Goal: Navigation & Orientation: Understand site structure

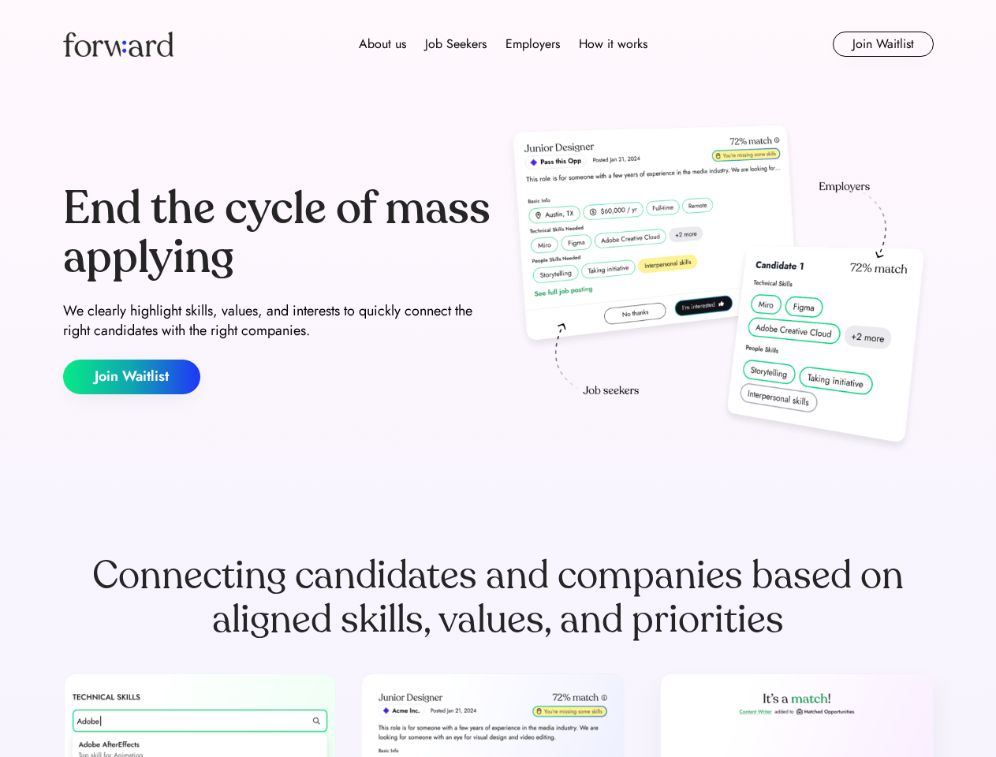
click at [498, 379] on div "End the cycle of mass applying We clearly highlight skills, values, and interes…" at bounding box center [498, 289] width 871 height 339
click at [499, 44] on div "About us Job Seekers Employers How it works" at bounding box center [503, 44] width 622 height 19
click at [118, 44] on img at bounding box center [118, 44] width 110 height 25
click at [503, 44] on div "About us Job Seekers Employers How it works" at bounding box center [503, 44] width 622 height 19
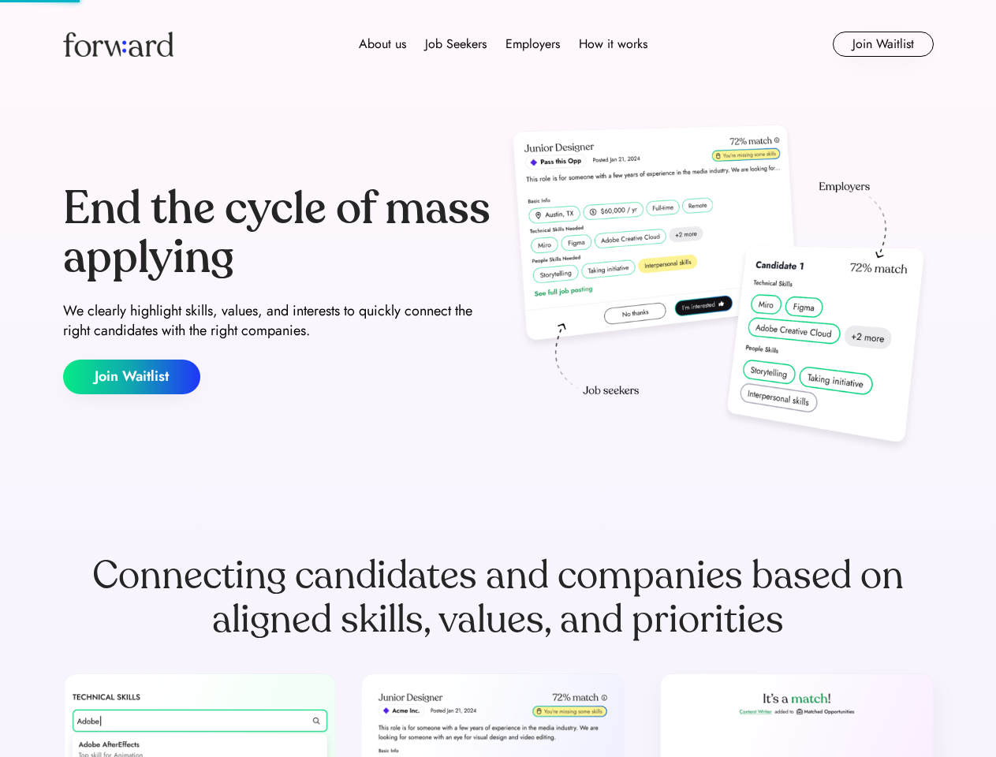
click at [383, 44] on div "About us" at bounding box center [382, 44] width 47 height 19
click at [456, 44] on div "Job Seekers" at bounding box center [456, 44] width 62 height 19
click at [532, 44] on div "Employers" at bounding box center [533, 44] width 54 height 19
click at [612, 44] on div "How it works" at bounding box center [613, 44] width 69 height 19
click at [883, 44] on button "Join Waitlist" at bounding box center [883, 44] width 101 height 25
